Goal: Information Seeking & Learning: Check status

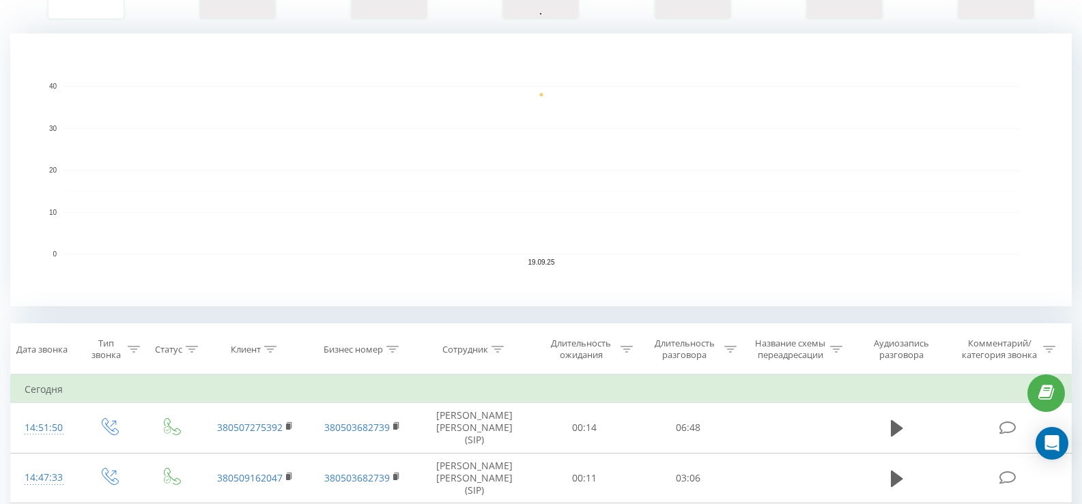
scroll to position [68, 0]
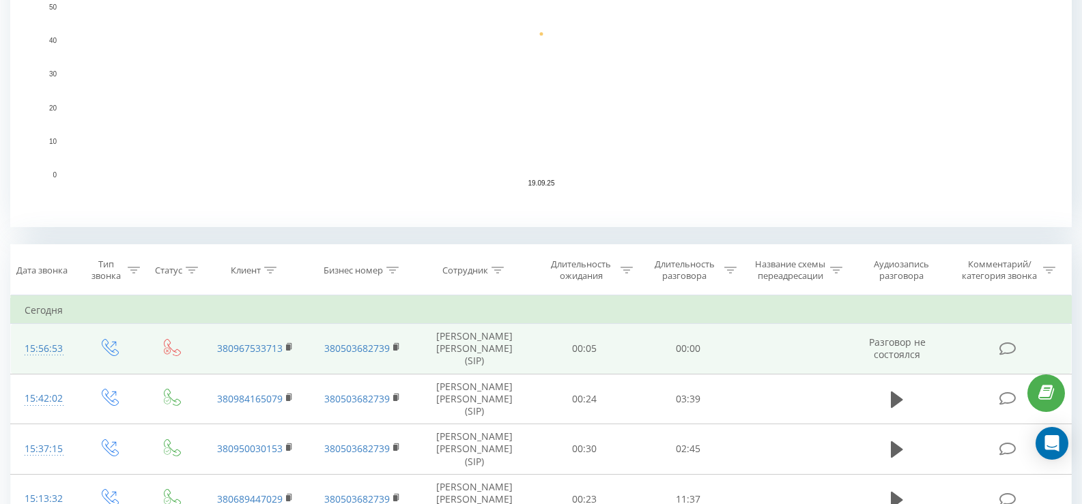
scroll to position [341, 0]
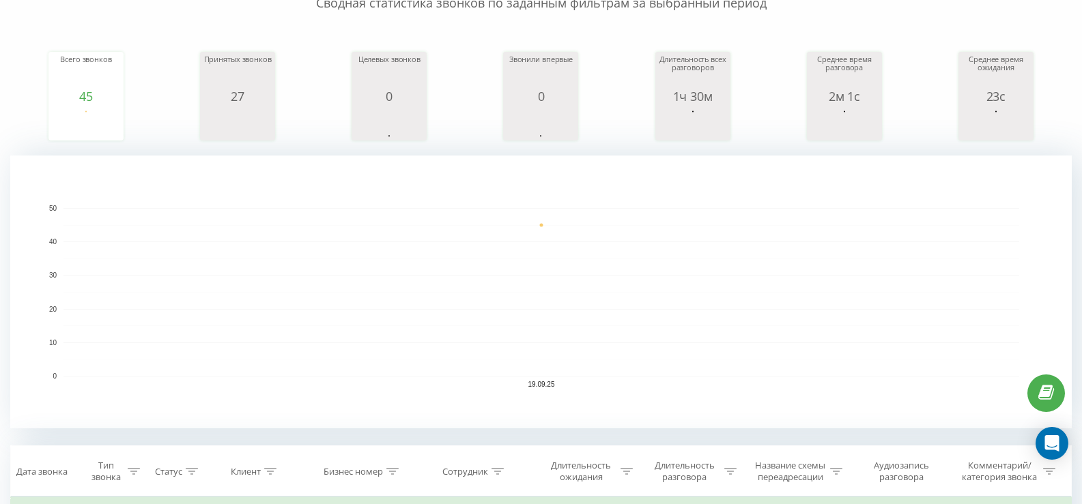
scroll to position [68, 0]
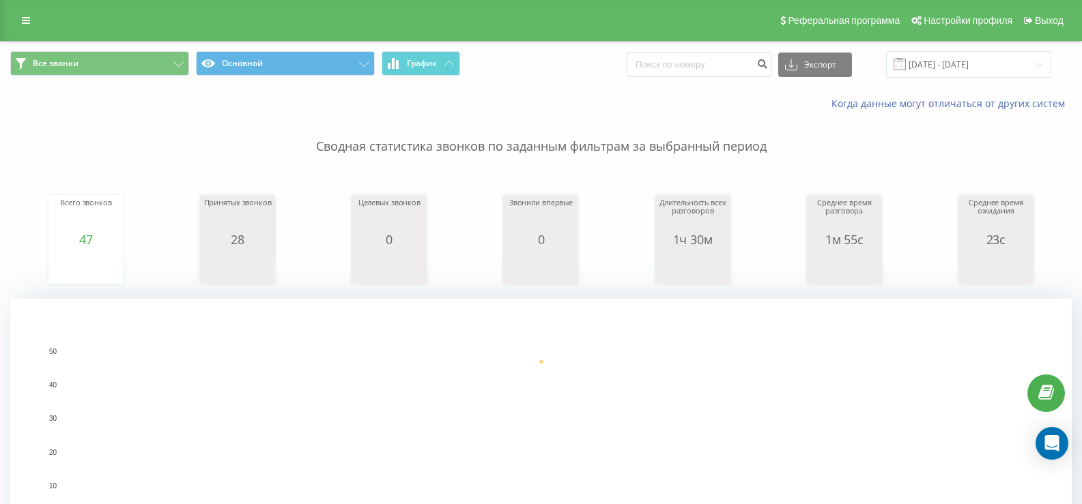
scroll to position [205, 0]
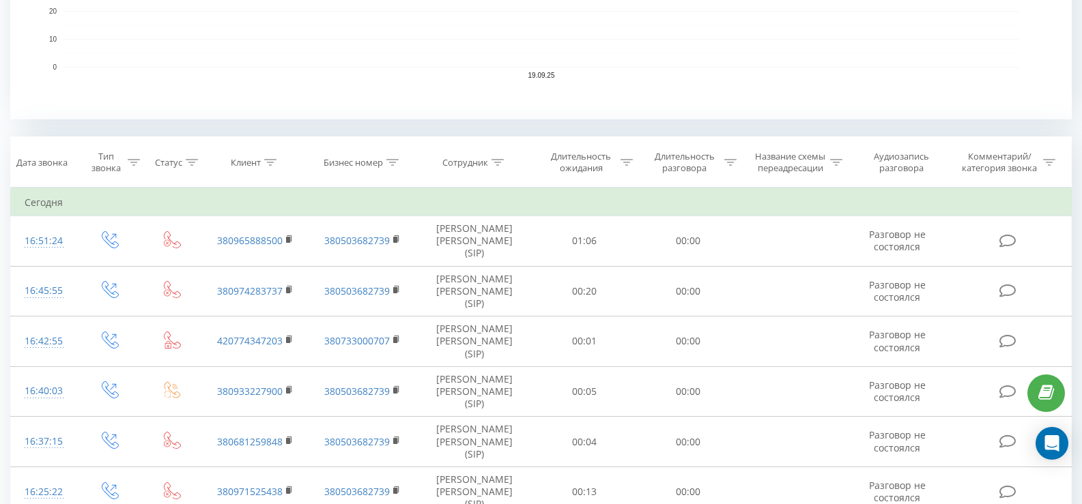
scroll to position [546, 0]
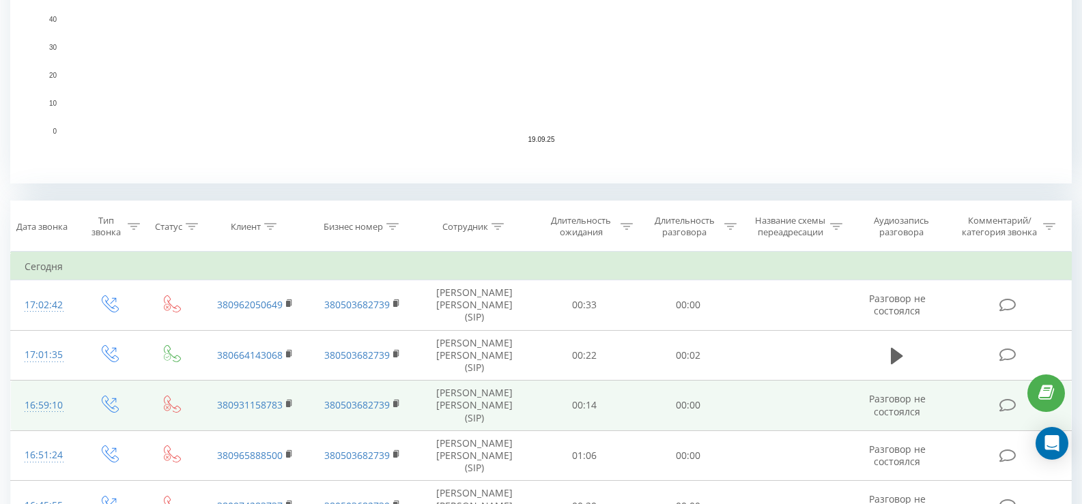
scroll to position [409, 0]
